Goal: Information Seeking & Learning: Learn about a topic

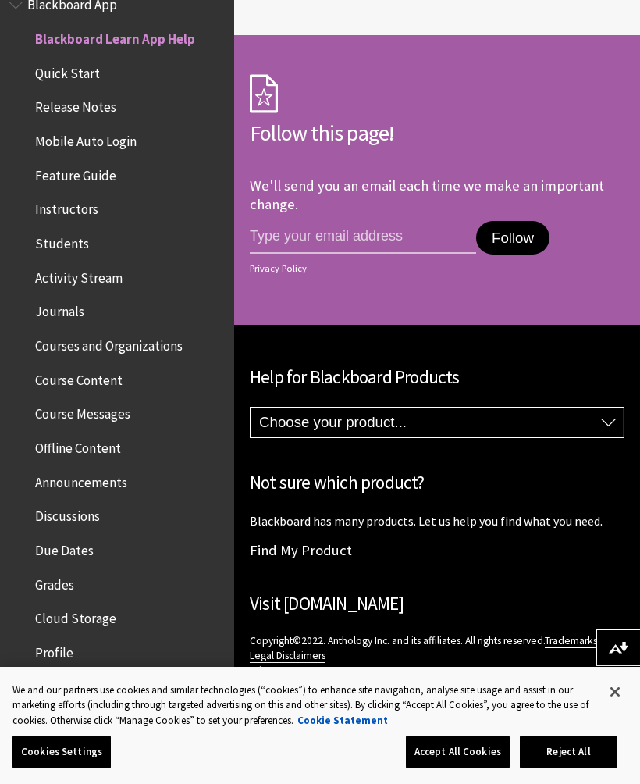
scroll to position [1526, 0]
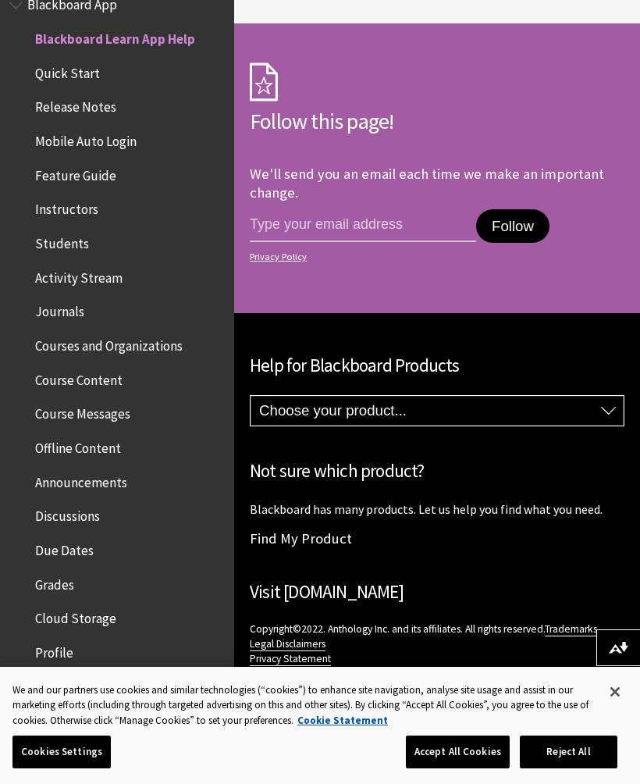
click at [276, 401] on select "Choose your product... Ally Blackboard App Blackboard Data Collaborate Communit…" at bounding box center [437, 411] width 373 height 30
select select "/Blackboard_App"
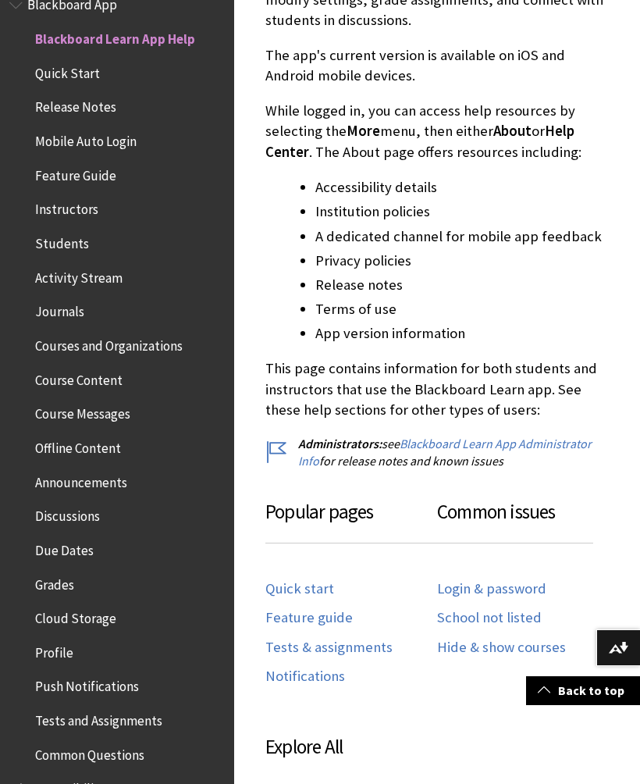
scroll to position [469, 0]
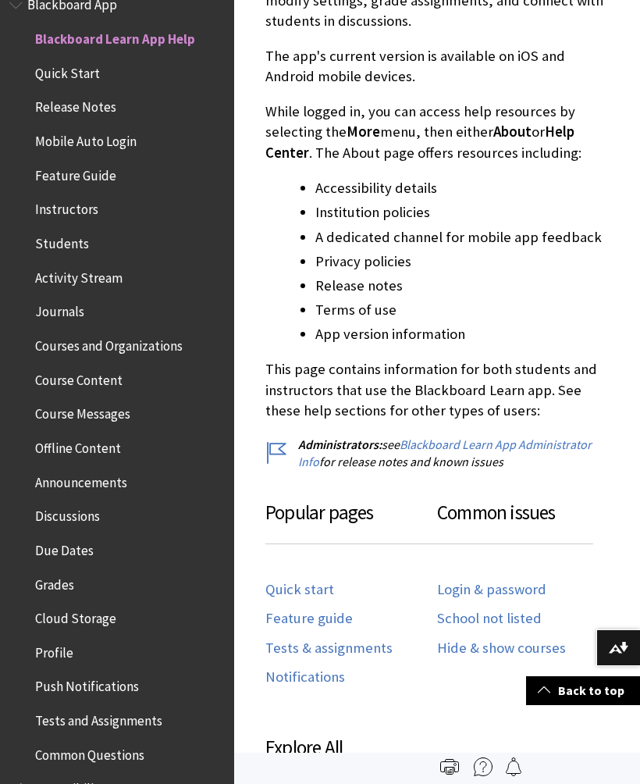
click at [291, 344] on div "If you’re a student, the Blackboard Learn app is designed especially for you to…" at bounding box center [438, 189] width 344 height 561
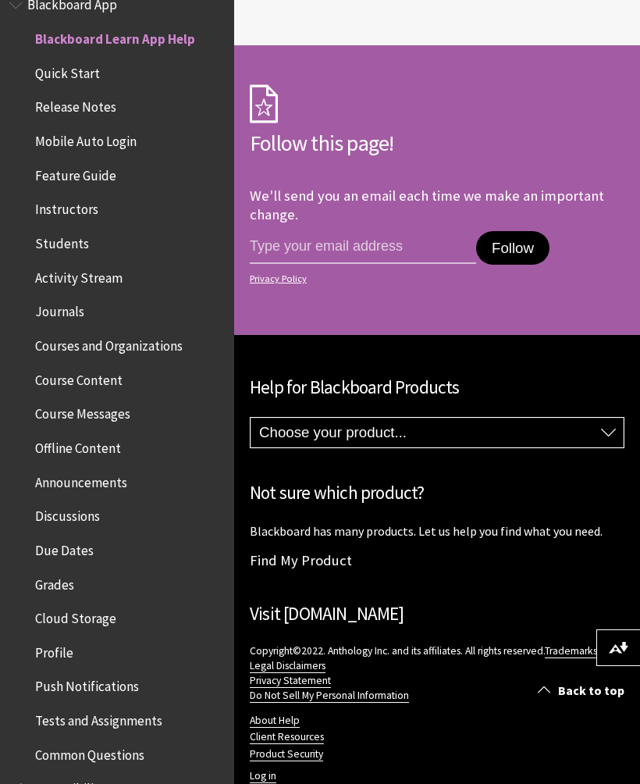
scroll to position [1526, 0]
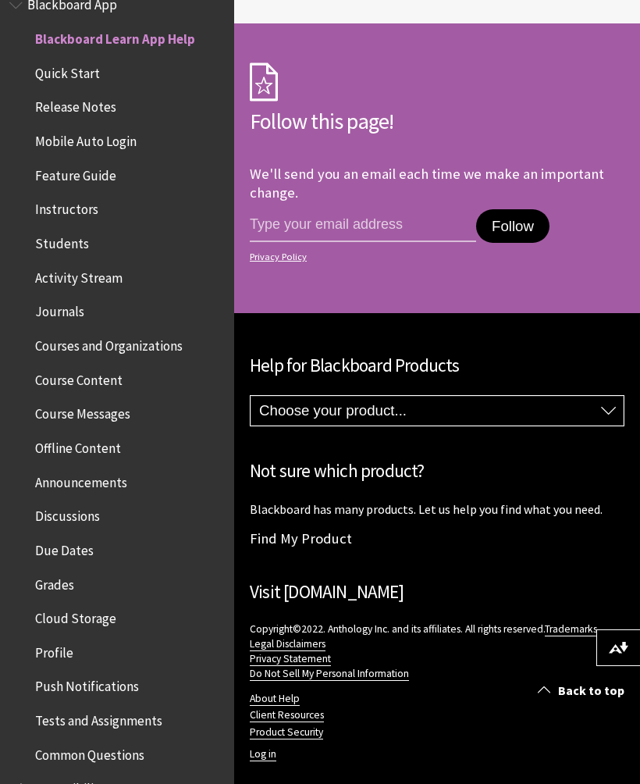
click at [304, 404] on select "Choose your product... Ally Blackboard App Blackboard Data Collaborate Communit…" at bounding box center [437, 411] width 373 height 30
select select "/Blackboard_App"
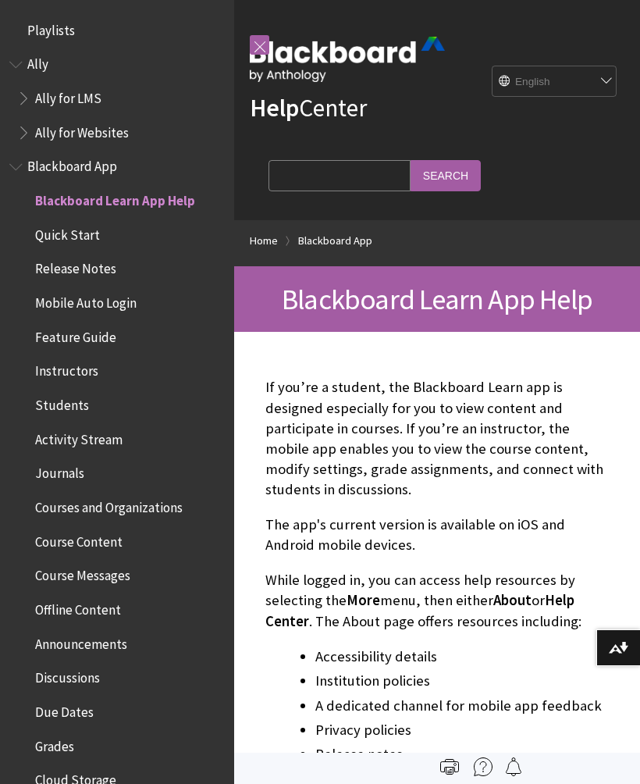
scroll to position [162, 0]
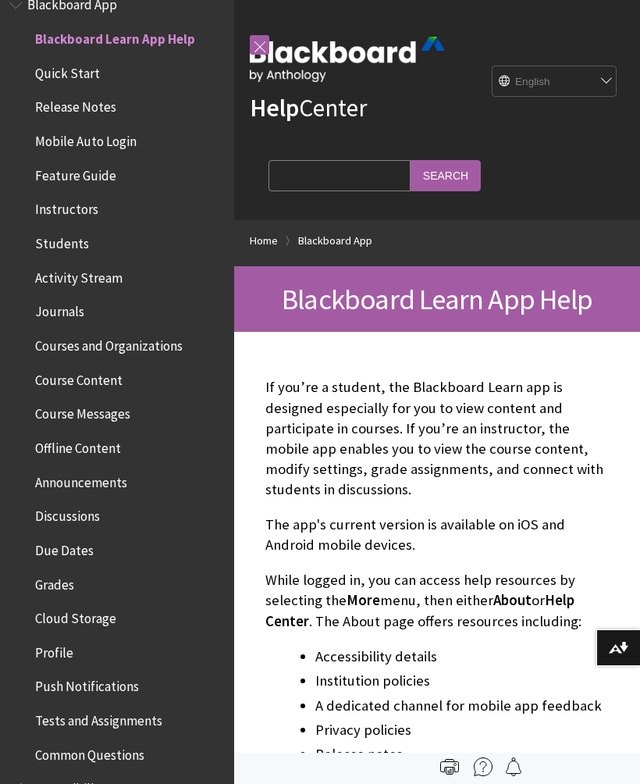
click at [50, 102] on span "Release Notes" at bounding box center [75, 104] width 81 height 21
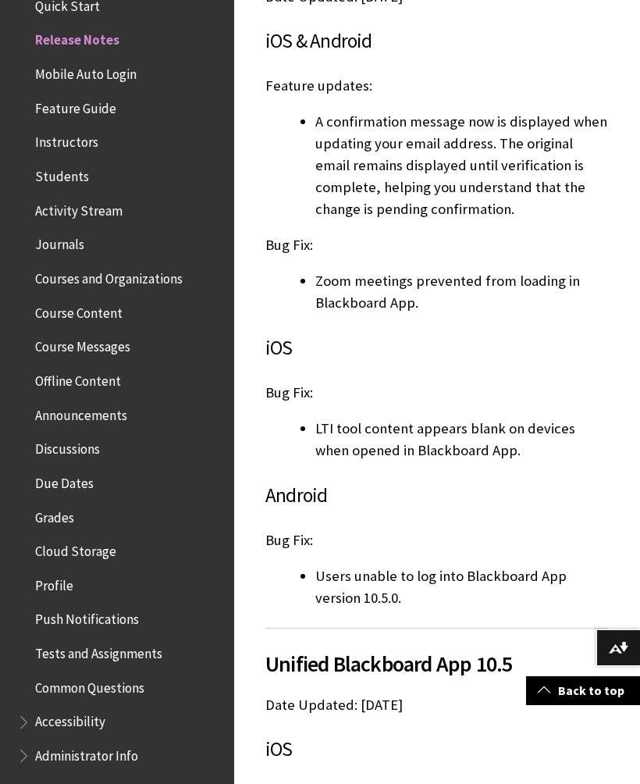
scroll to position [497, 0]
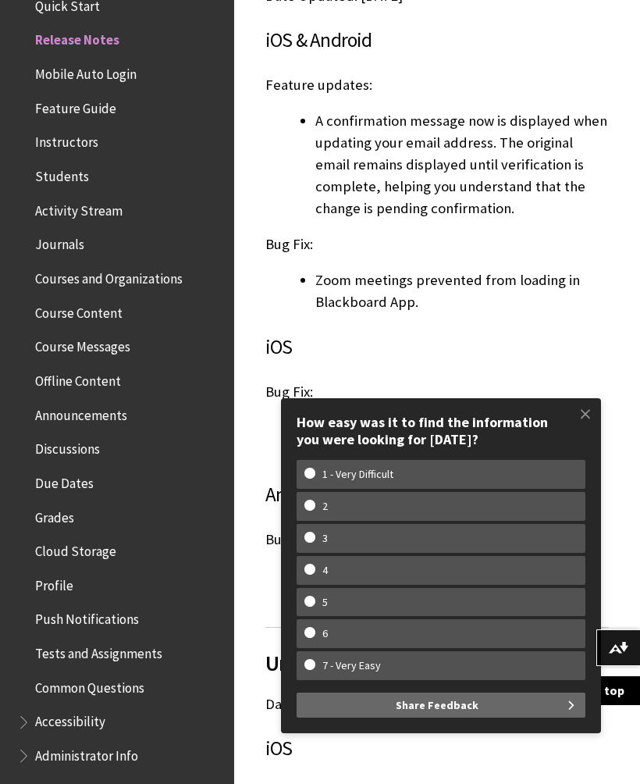
click at [576, 412] on span at bounding box center [585, 413] width 33 height 33
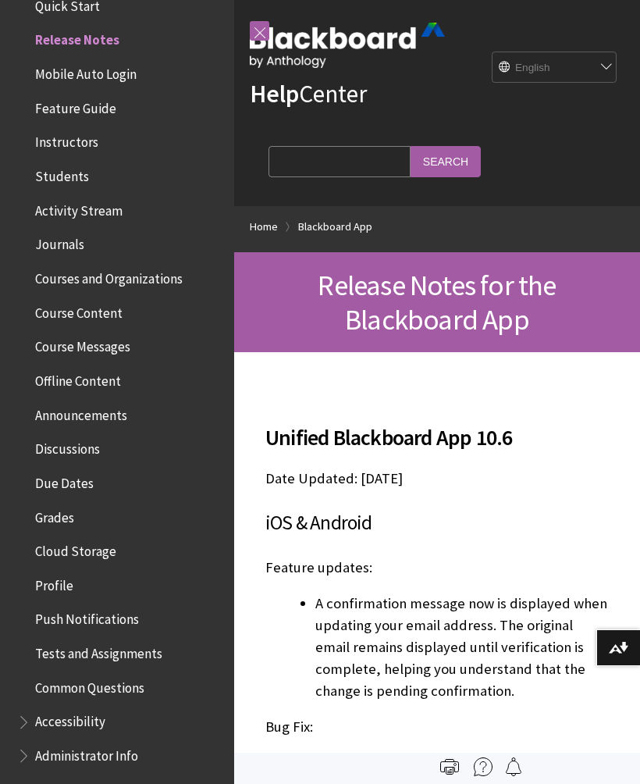
scroll to position [0, 0]
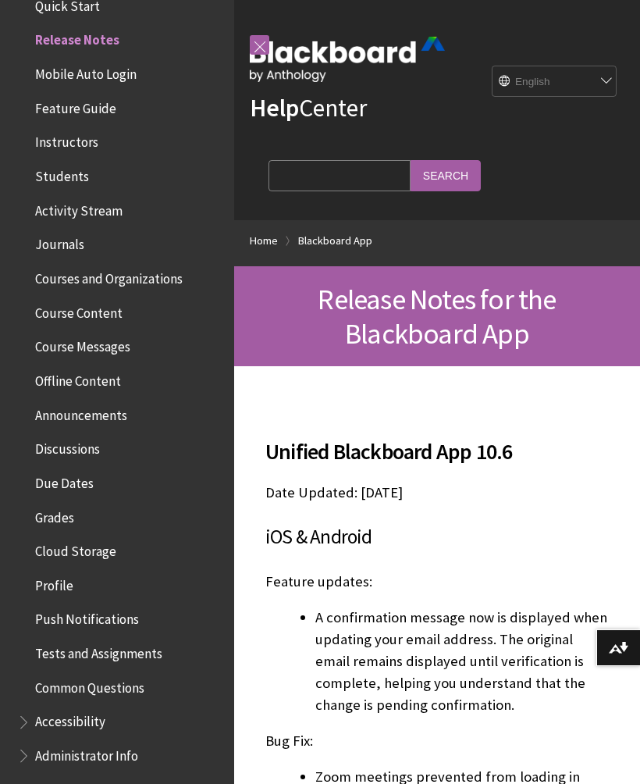
click at [53, 109] on span "Feature Guide" at bounding box center [75, 105] width 81 height 21
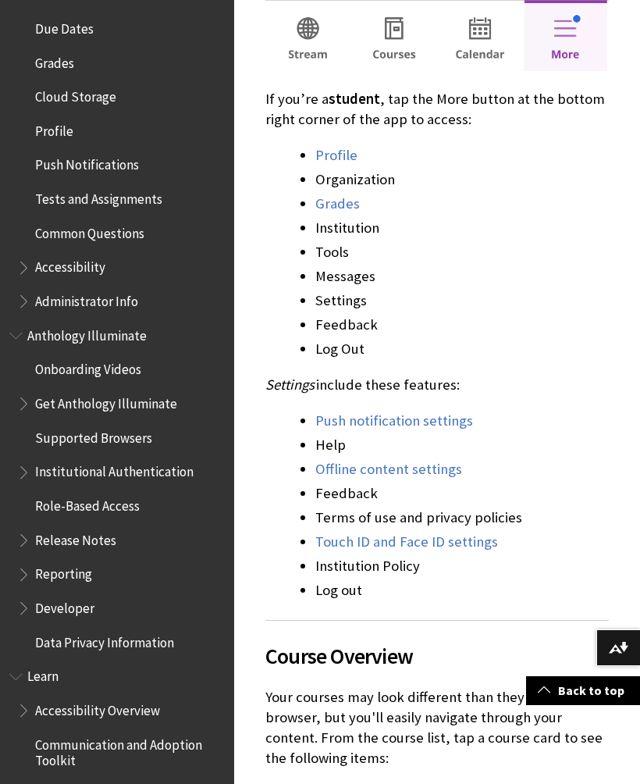
scroll to position [748, 0]
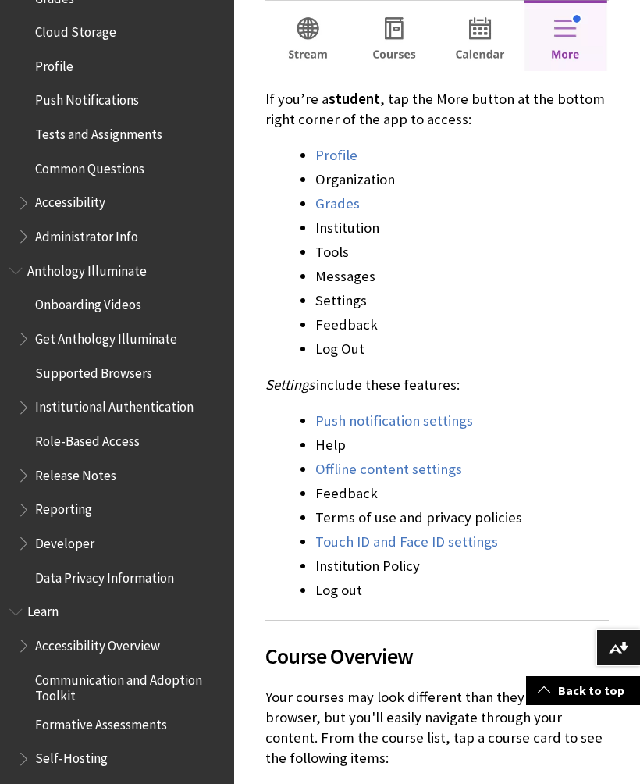
click at [27, 234] on span "Book outline for Blackboard App Help" at bounding box center [25, 233] width 16 height 20
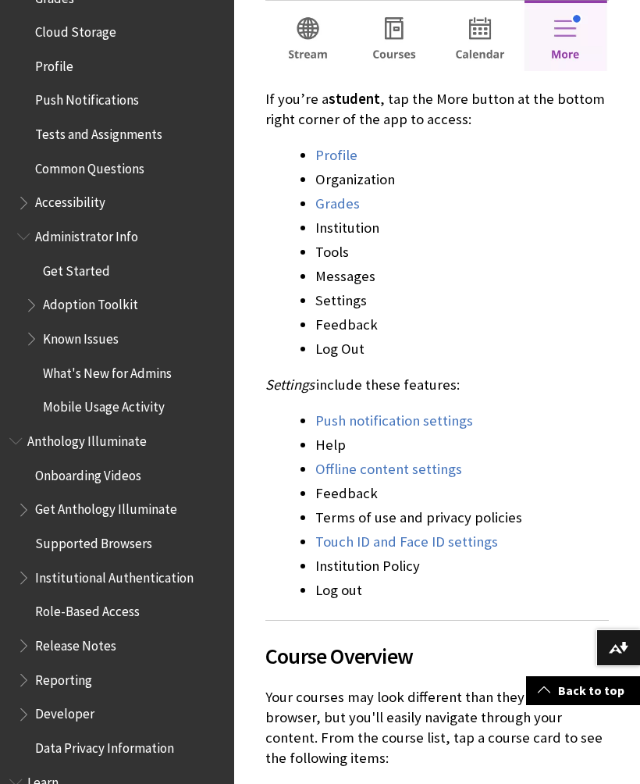
click at [30, 326] on span "Book outline for Blackboard App Help" at bounding box center [33, 336] width 16 height 20
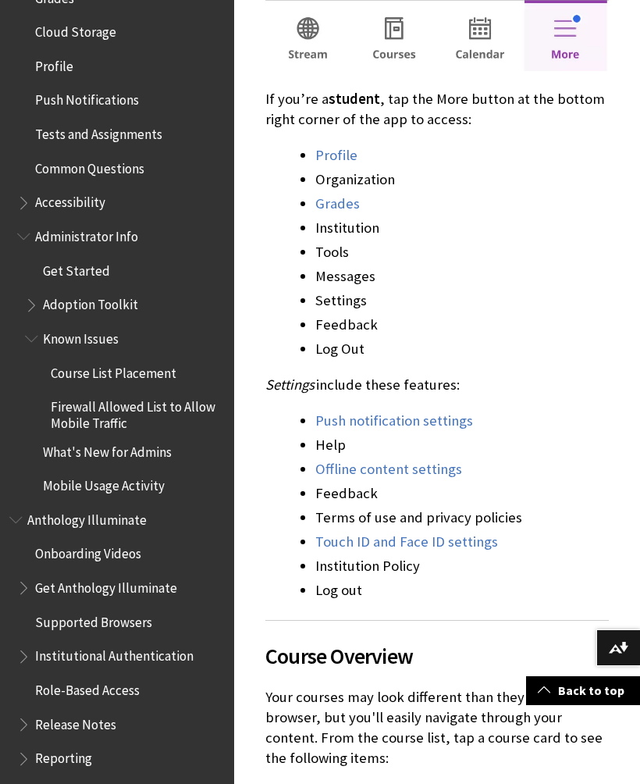
click at [35, 331] on span "Book outline for Blackboard App Help" at bounding box center [33, 336] width 16 height 20
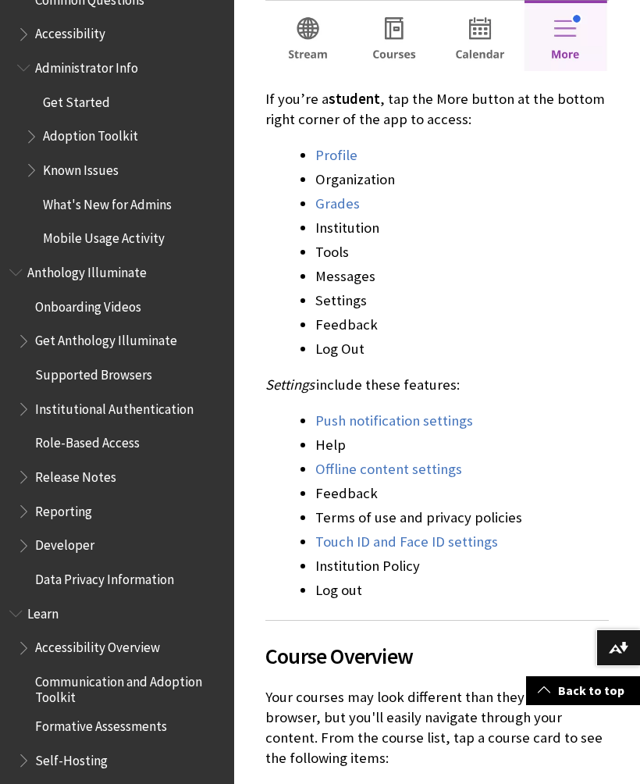
scroll to position [918, 0]
click at [54, 362] on span "Supported Browsers" at bounding box center [93, 371] width 117 height 21
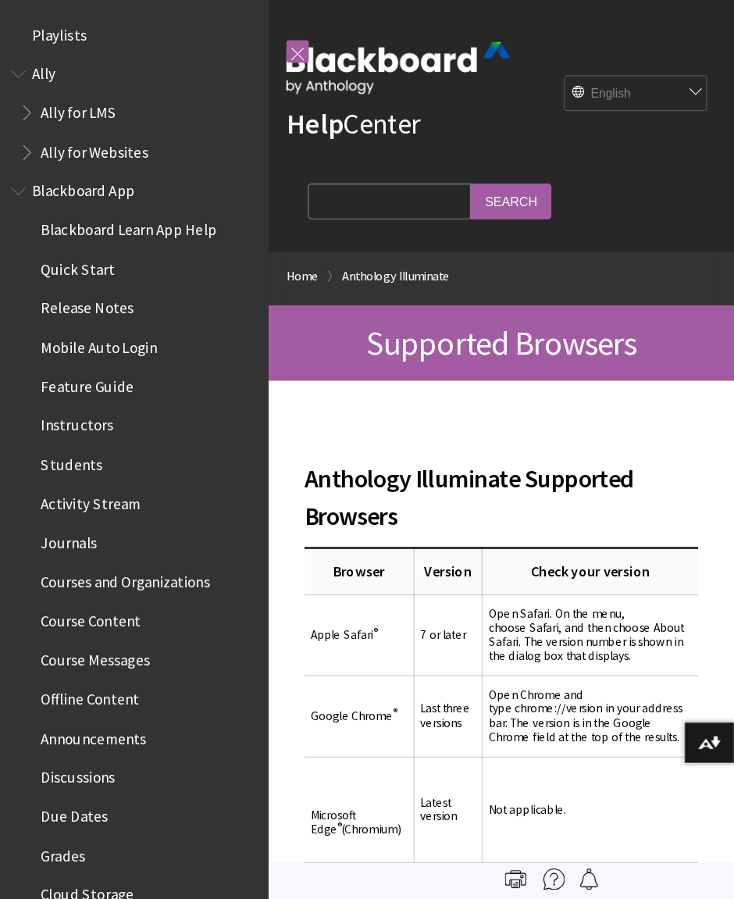
scroll to position [1068, 0]
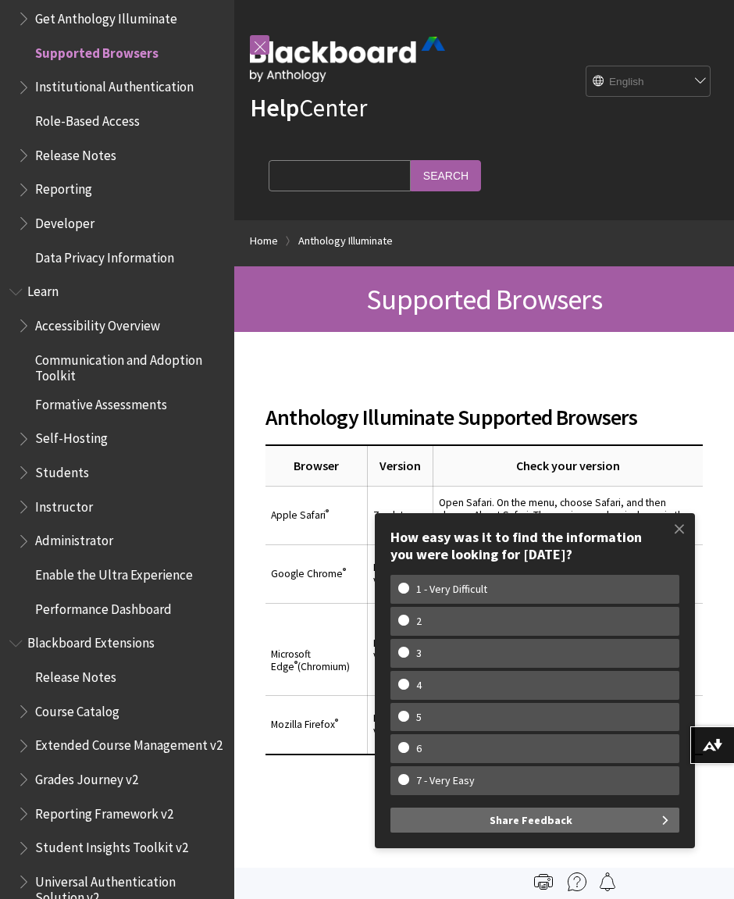
click at [640, 539] on span at bounding box center [679, 528] width 33 height 33
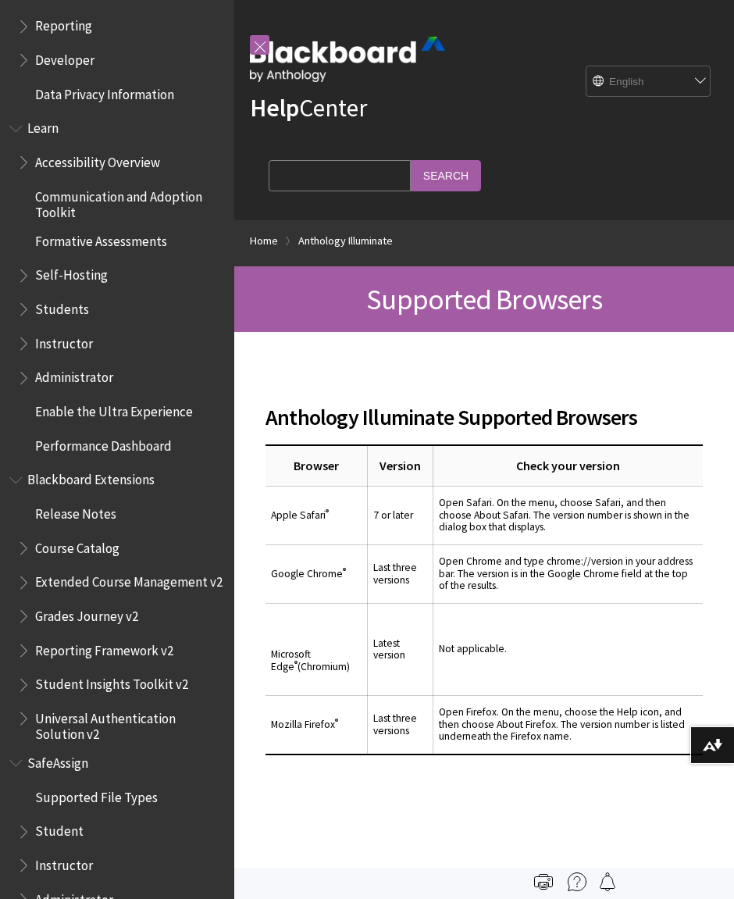
scroll to position [1231, 0]
